Goal: Navigation & Orientation: Find specific page/section

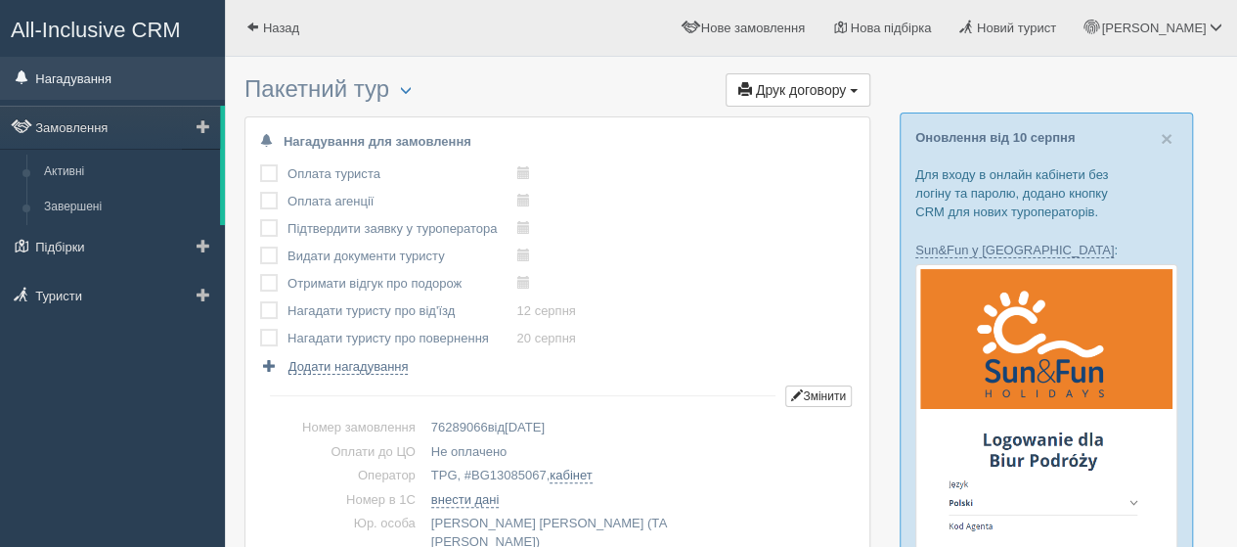
click at [74, 81] on link "Нагадування" at bounding box center [112, 78] width 225 height 43
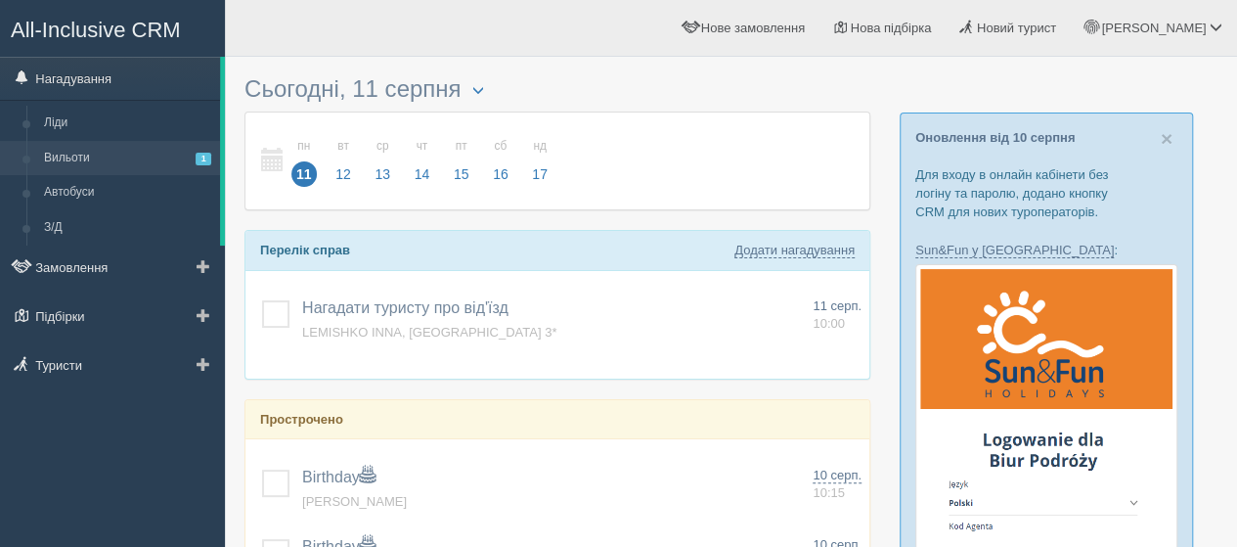
click at [61, 159] on link "Вильоти 1" at bounding box center [127, 158] width 185 height 35
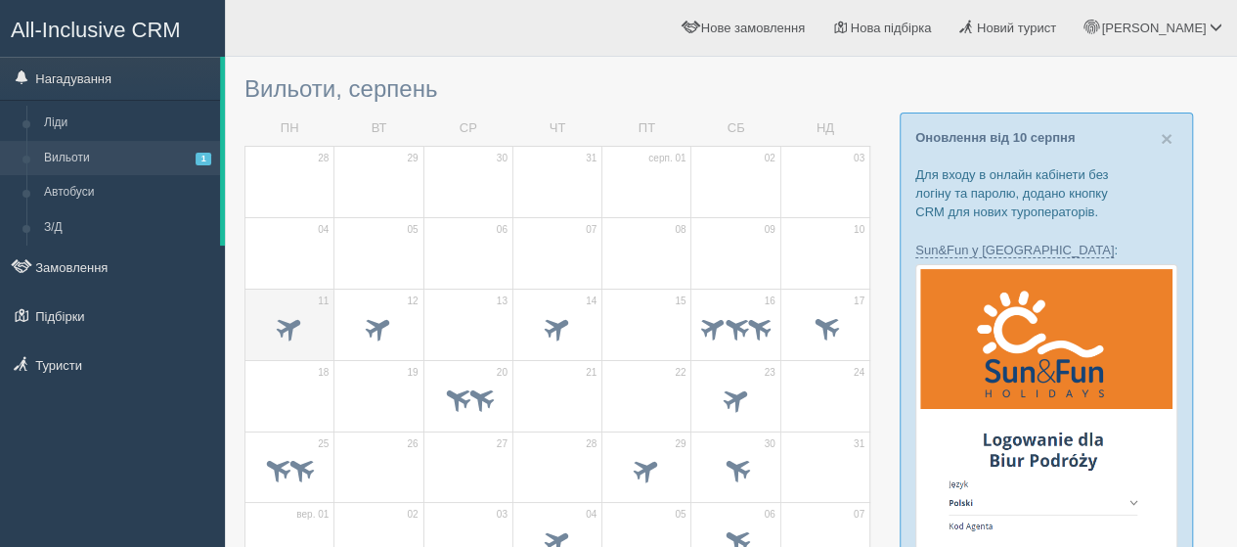
click at [313, 313] on span at bounding box center [289, 329] width 68 height 33
